Goal: Information Seeking & Learning: Learn about a topic

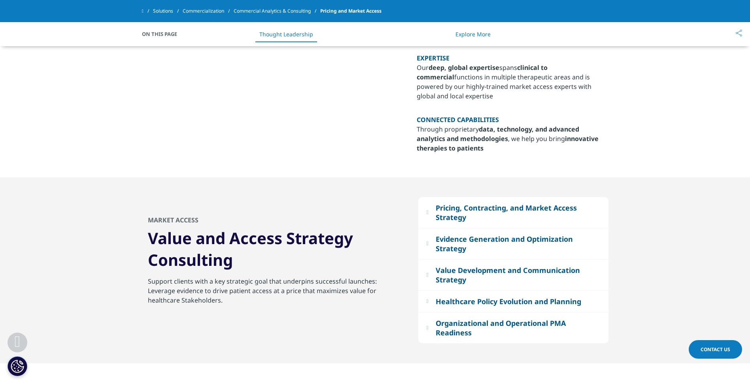
scroll to position [711, 0]
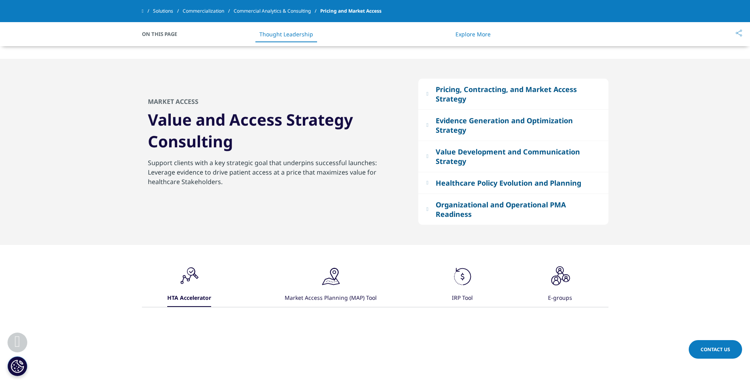
click at [428, 93] on em at bounding box center [427, 93] width 2 height 5
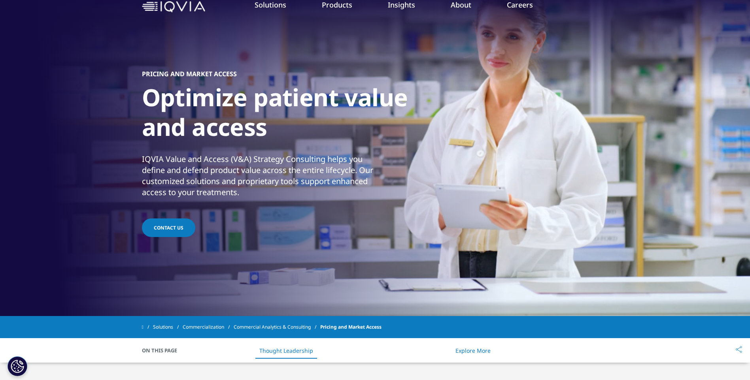
scroll to position [0, 0]
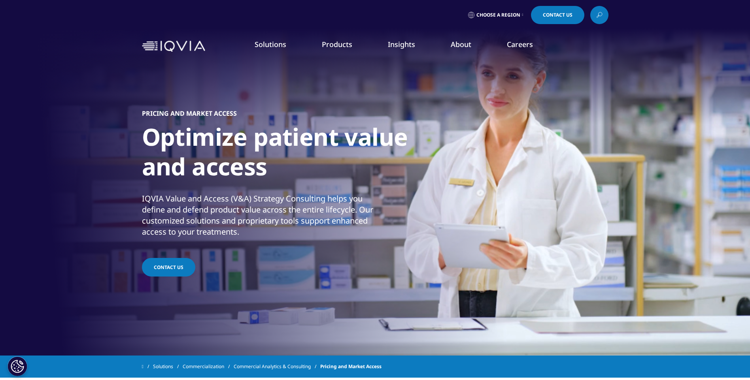
click at [465, 200] on link "Market Access Insights" at bounding box center [509, 201] width 136 height 9
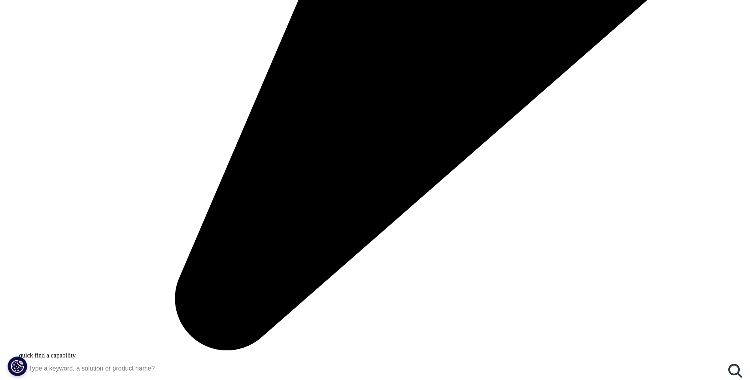
scroll to position [711, 0]
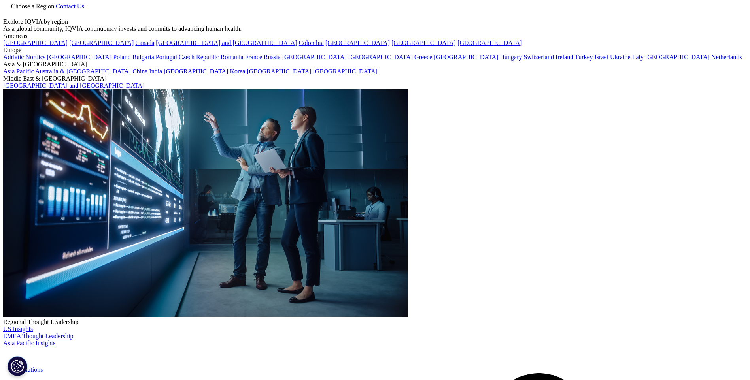
scroll to position [0, 0]
